Goal: Contribute content

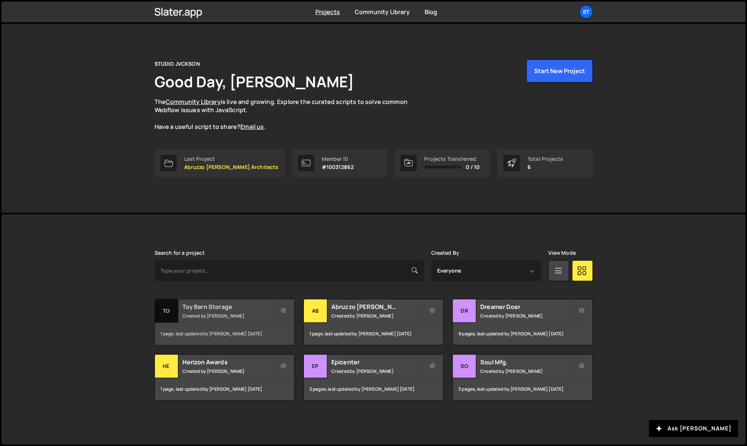
click at [201, 309] on h2 "Toy Barn Storage" at bounding box center [227, 307] width 90 height 8
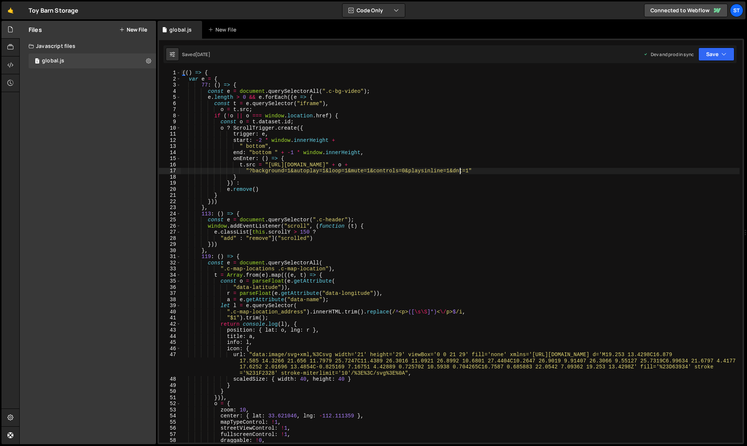
click at [458, 172] on div "(( ) => { var e = { 77 : ( ) => { const e = document . querySelectorAll ( ".c-b…" at bounding box center [460, 262] width 559 height 385
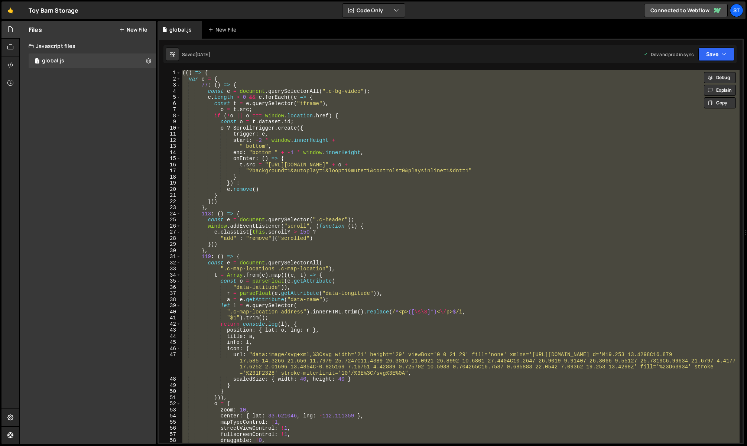
paste textarea
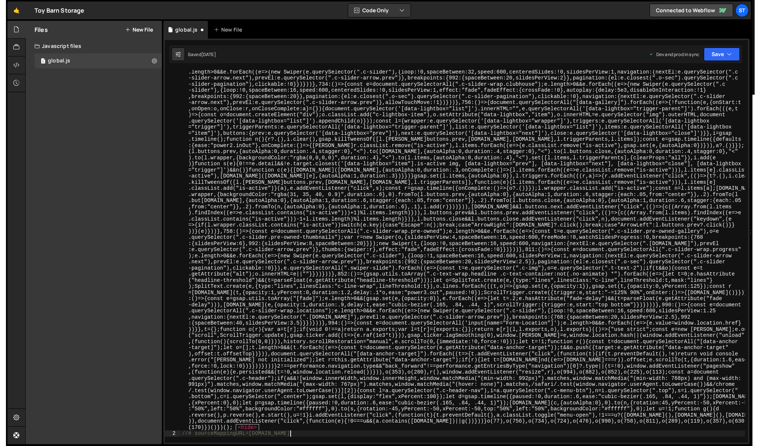
scroll to position [289, 0]
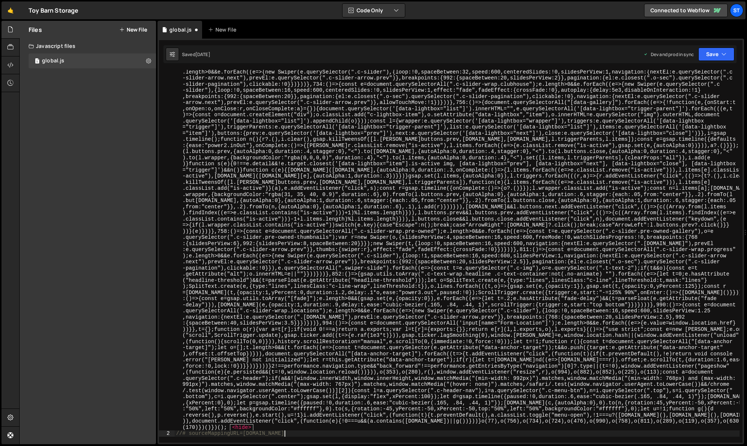
type textarea "var e = {"
